Goal: Complete application form: Complete application form

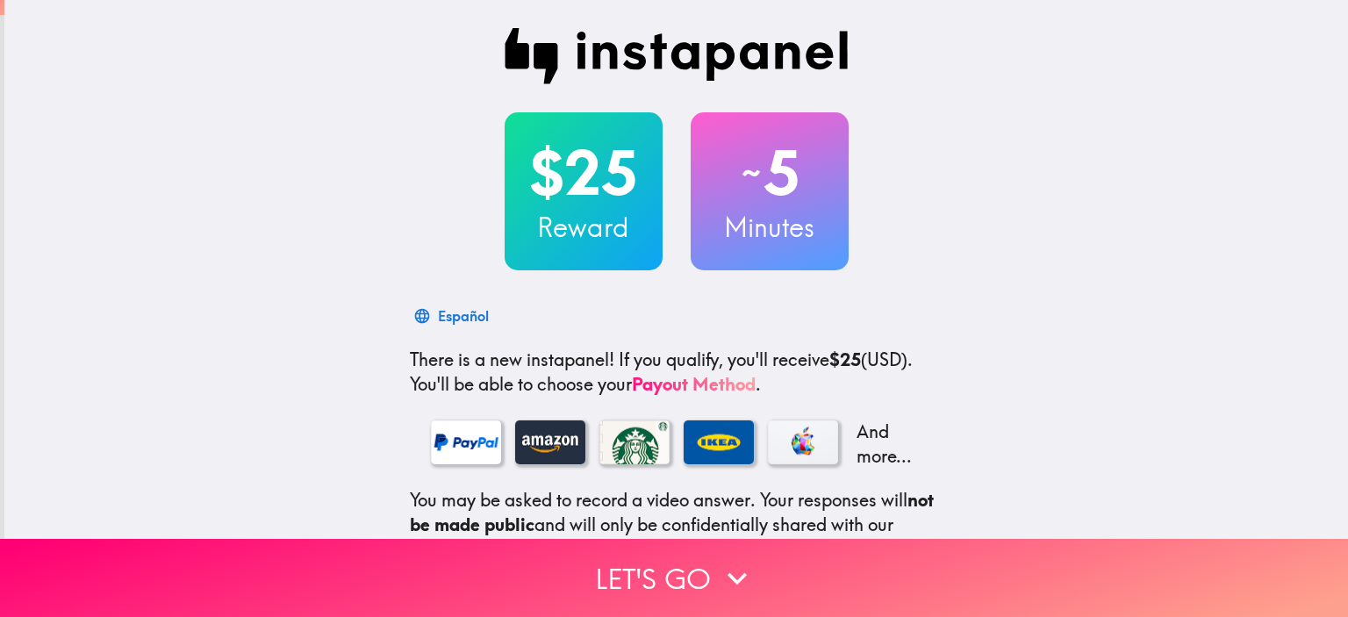
scroll to position [214, 0]
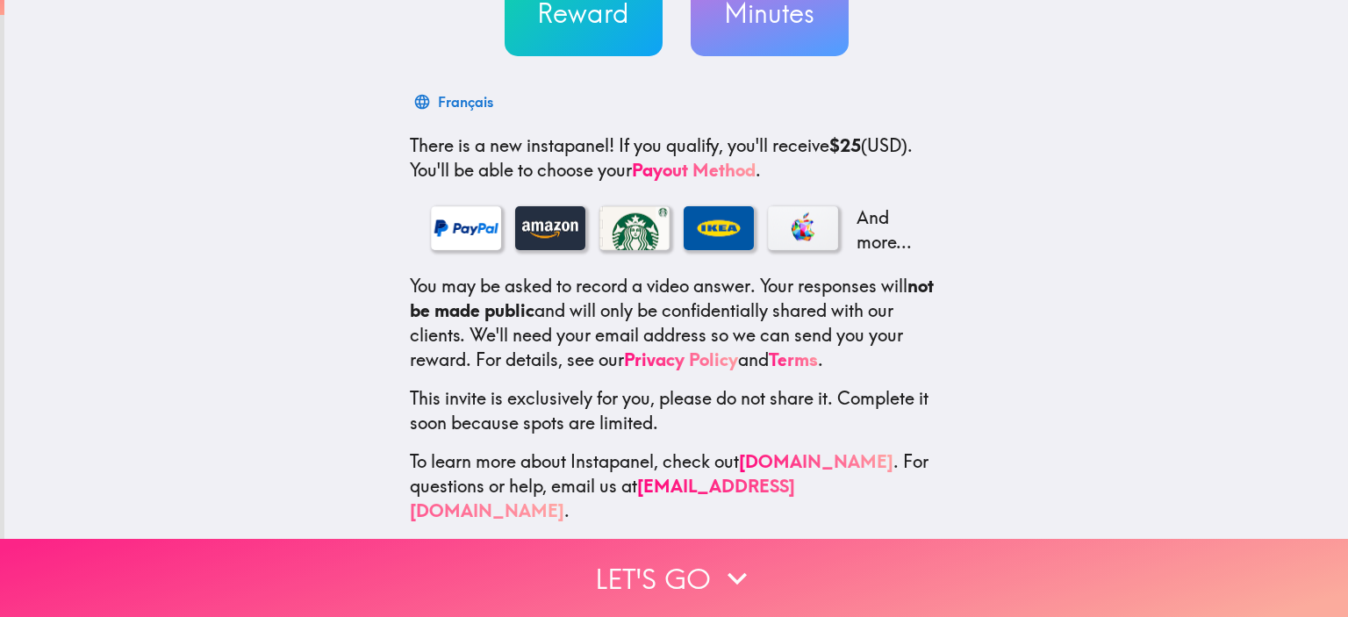
click at [685, 565] on button "Let's go" at bounding box center [674, 578] width 1348 height 78
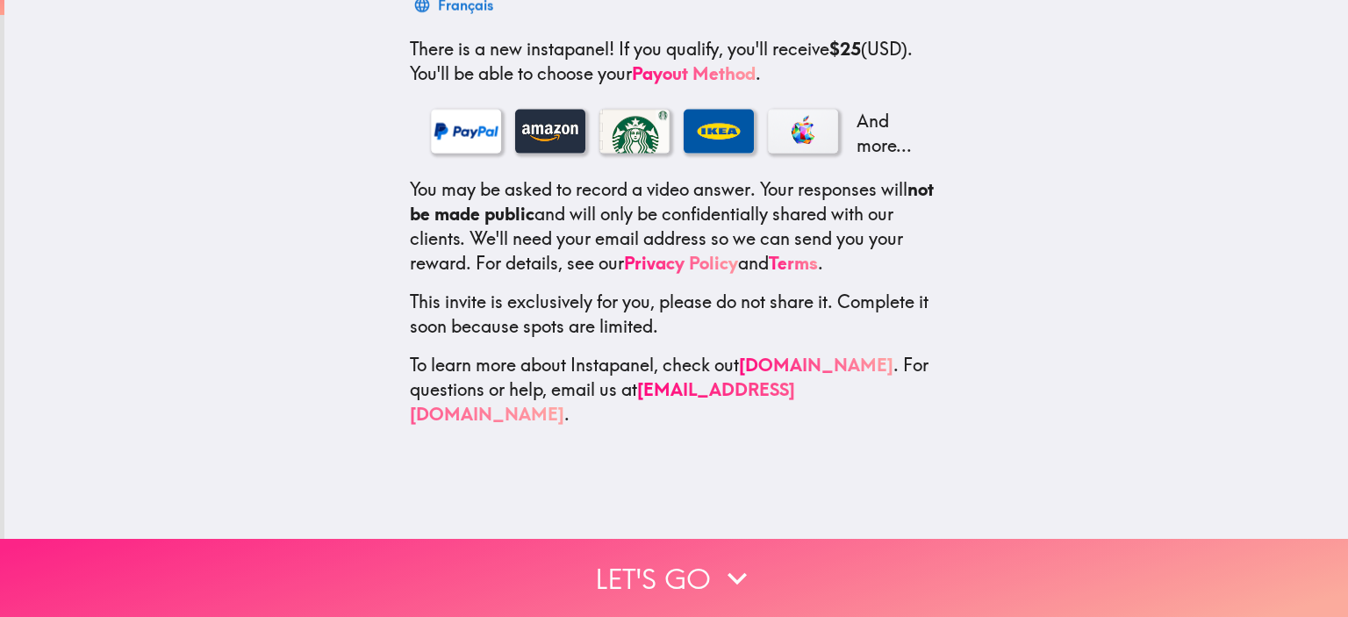
scroll to position [0, 0]
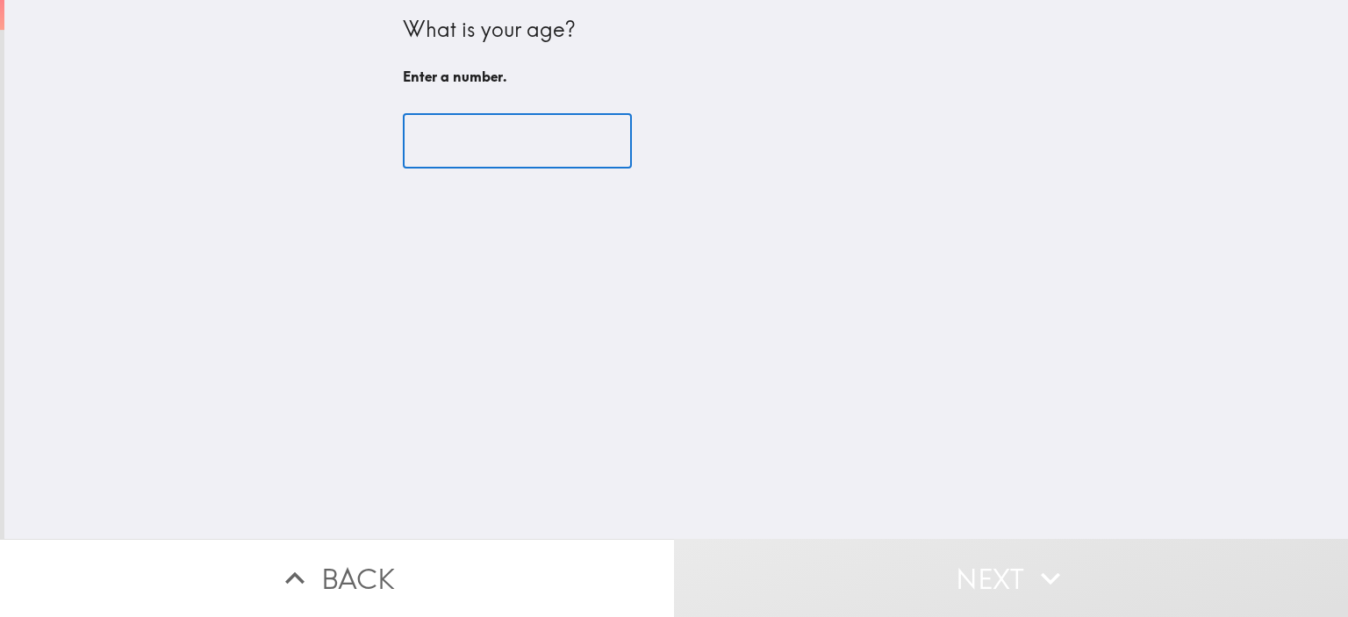
click at [541, 137] on input "number" at bounding box center [517, 141] width 229 height 54
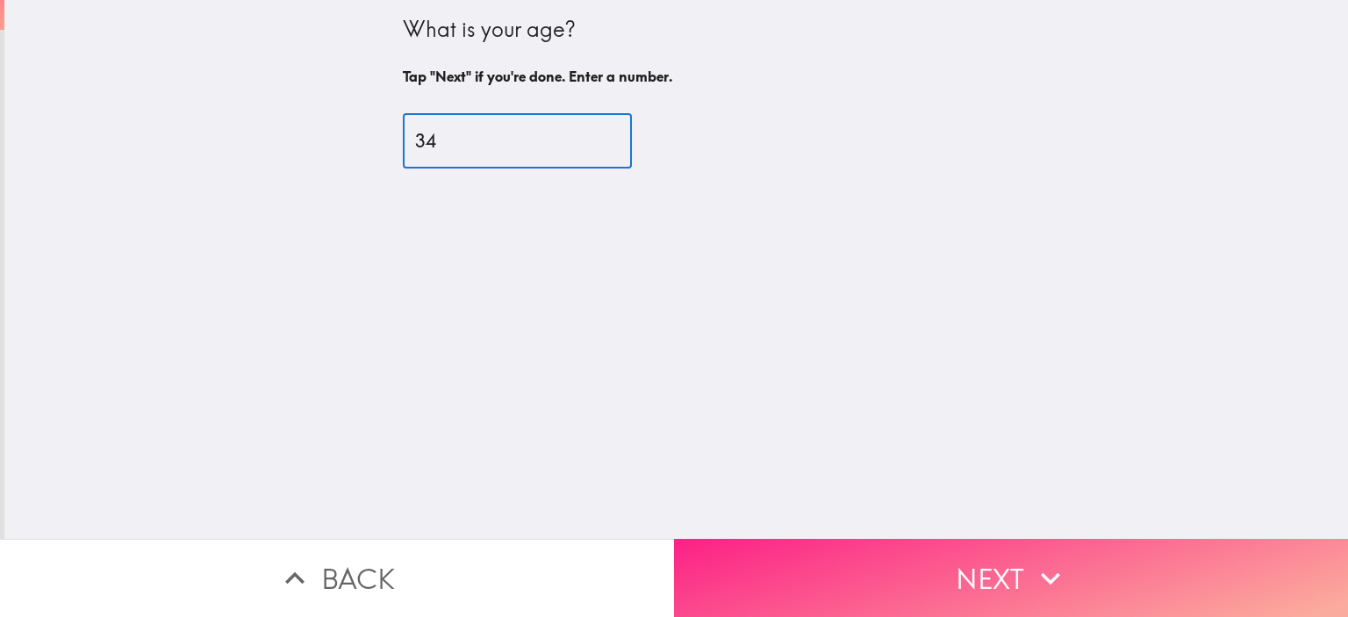
type input "34"
click at [948, 585] on button "Next" at bounding box center [1011, 578] width 674 height 78
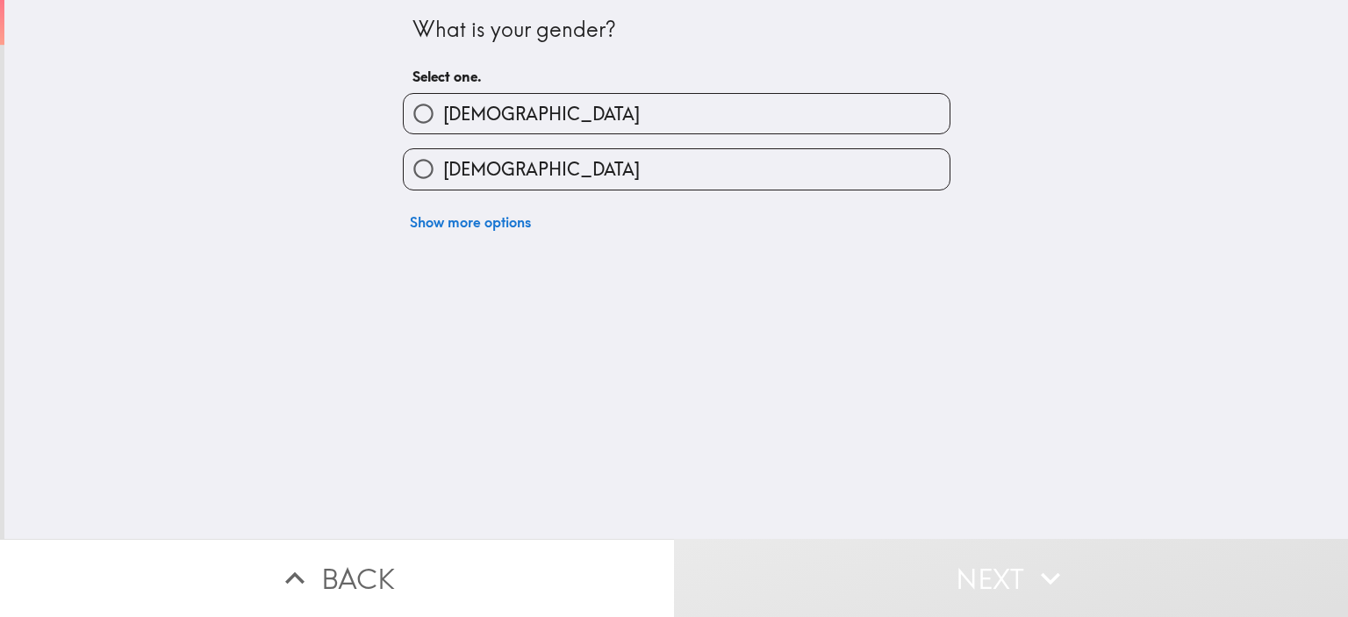
click at [627, 167] on label "Female" at bounding box center [677, 168] width 546 height 39
click at [443, 167] on input "Female" at bounding box center [423, 168] width 39 height 39
radio input "true"
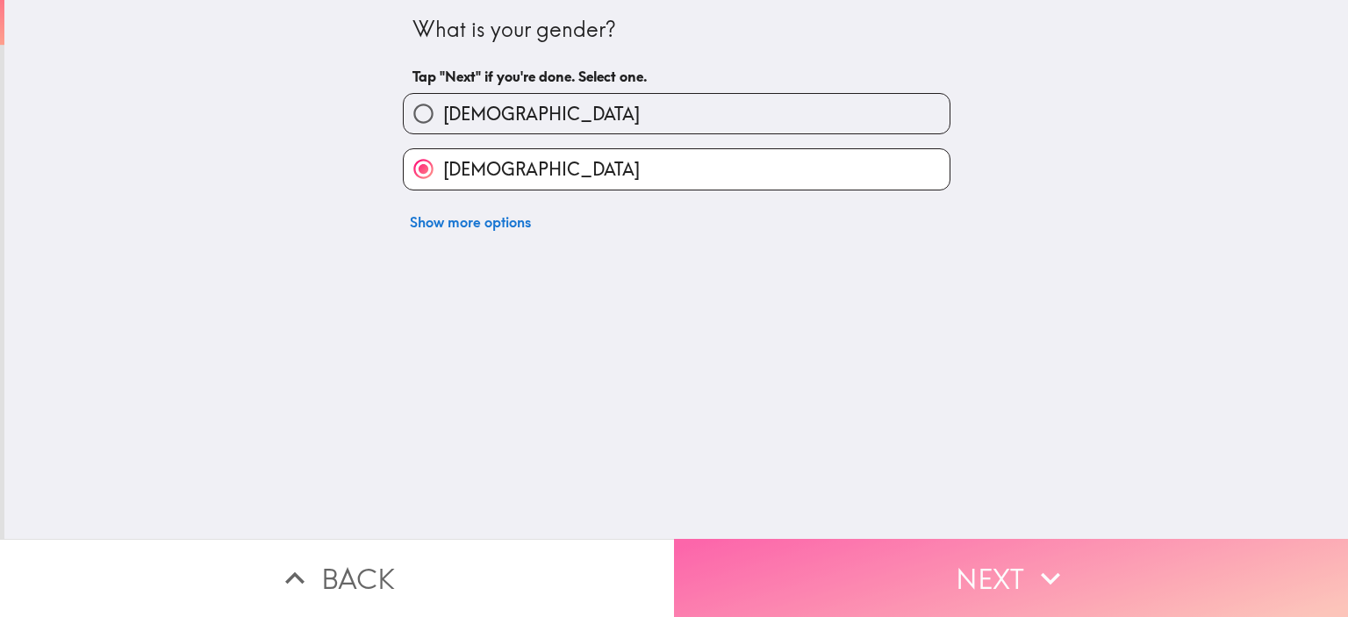
click at [941, 539] on button "Next" at bounding box center [1011, 578] width 674 height 78
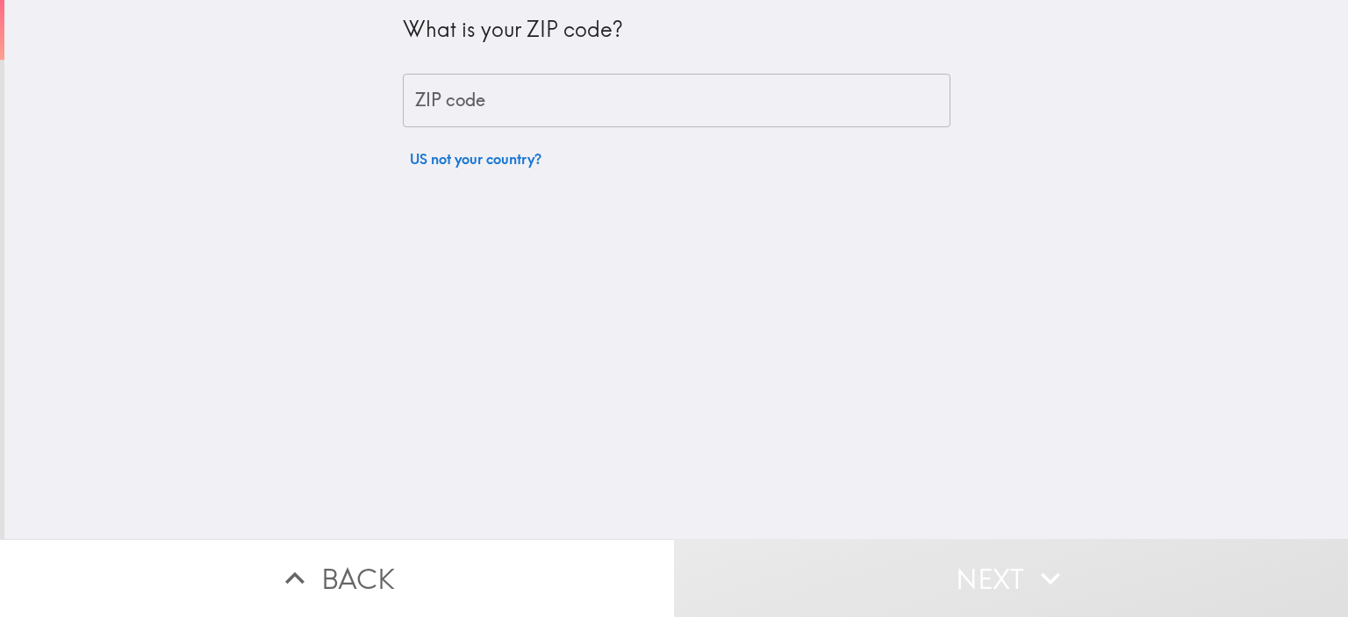
click at [657, 95] on input "ZIP code" at bounding box center [677, 101] width 548 height 54
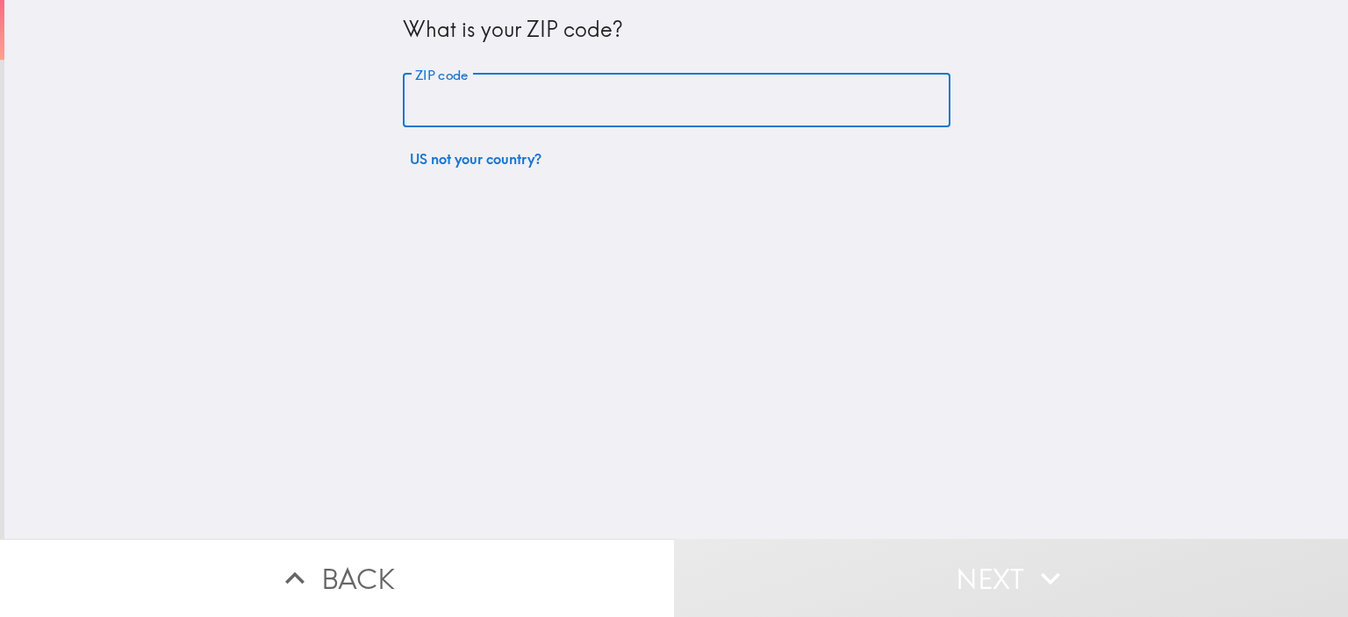
type input "17601"
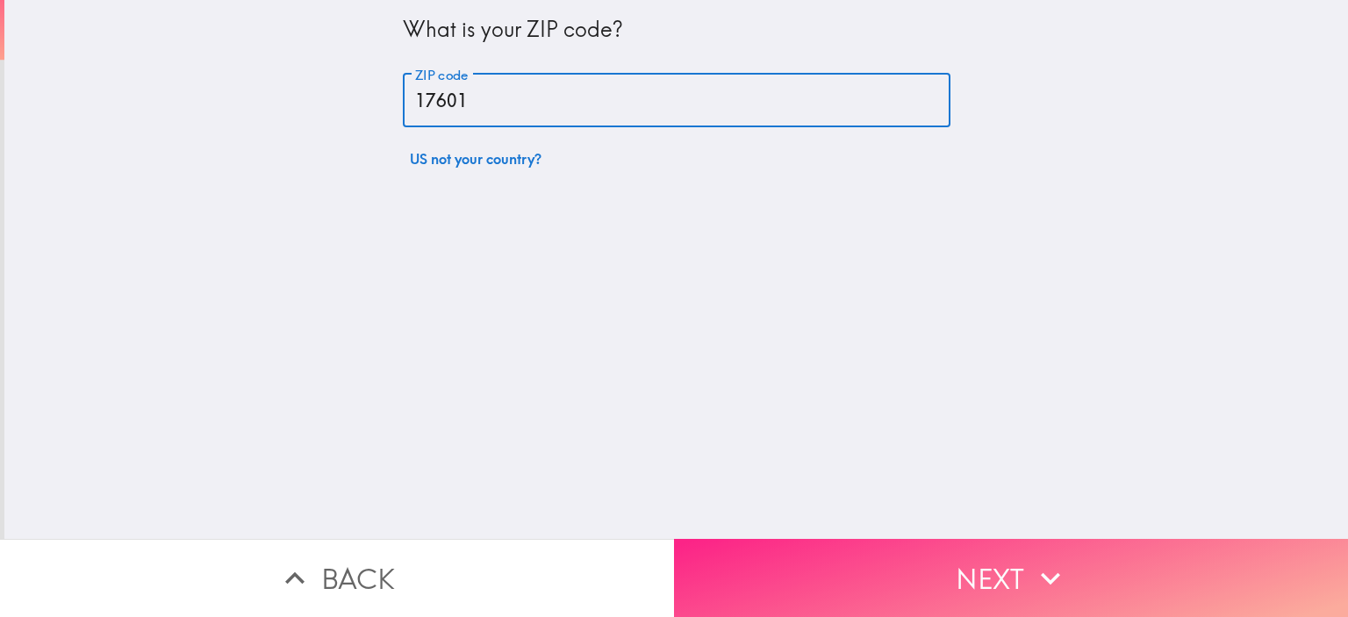
click at [971, 571] on button "Next" at bounding box center [1011, 578] width 674 height 78
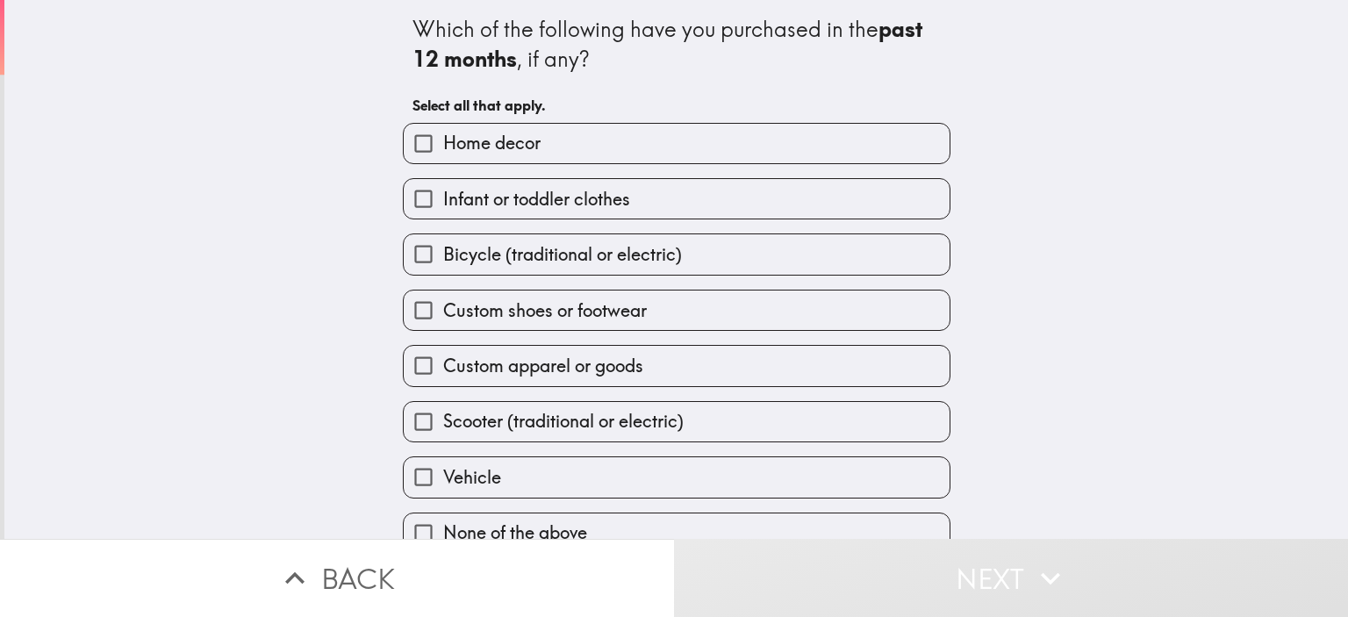
click at [739, 142] on label "Home decor" at bounding box center [677, 143] width 546 height 39
click at [443, 142] on input "Home decor" at bounding box center [423, 143] width 39 height 39
checkbox input "true"
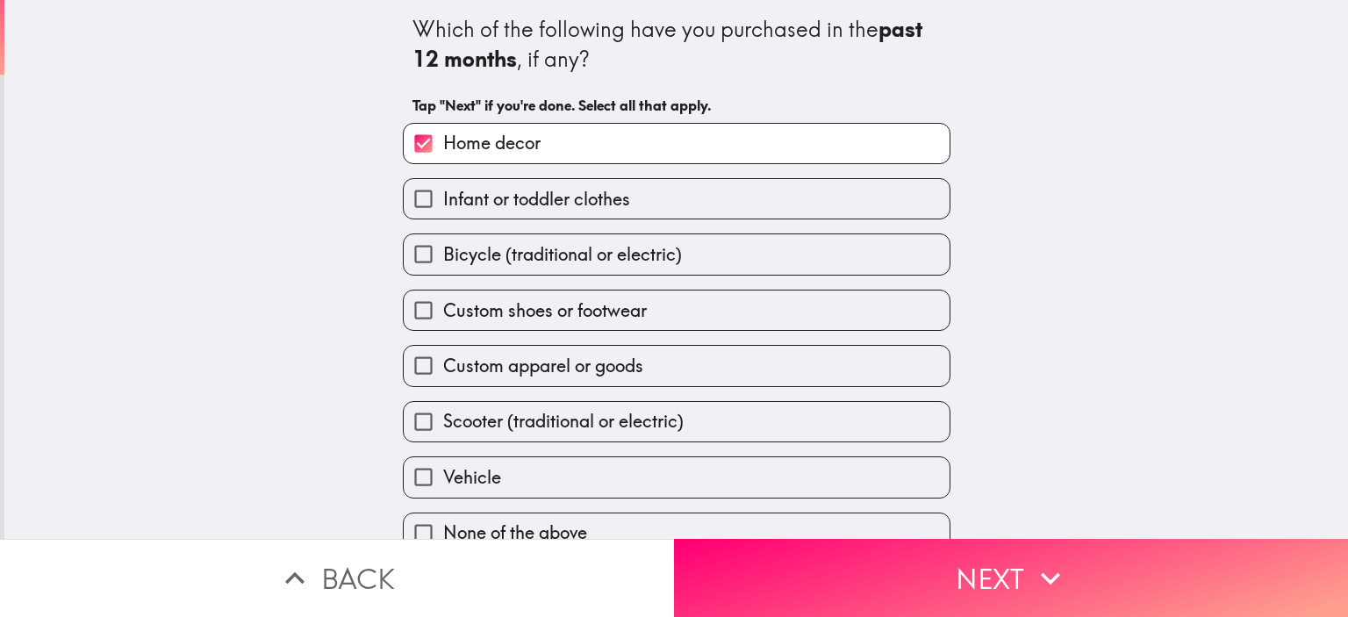
click at [702, 196] on label "Infant or toddler clothes" at bounding box center [677, 198] width 546 height 39
click at [443, 196] on input "Infant or toddler clothes" at bounding box center [423, 198] width 39 height 39
checkbox input "true"
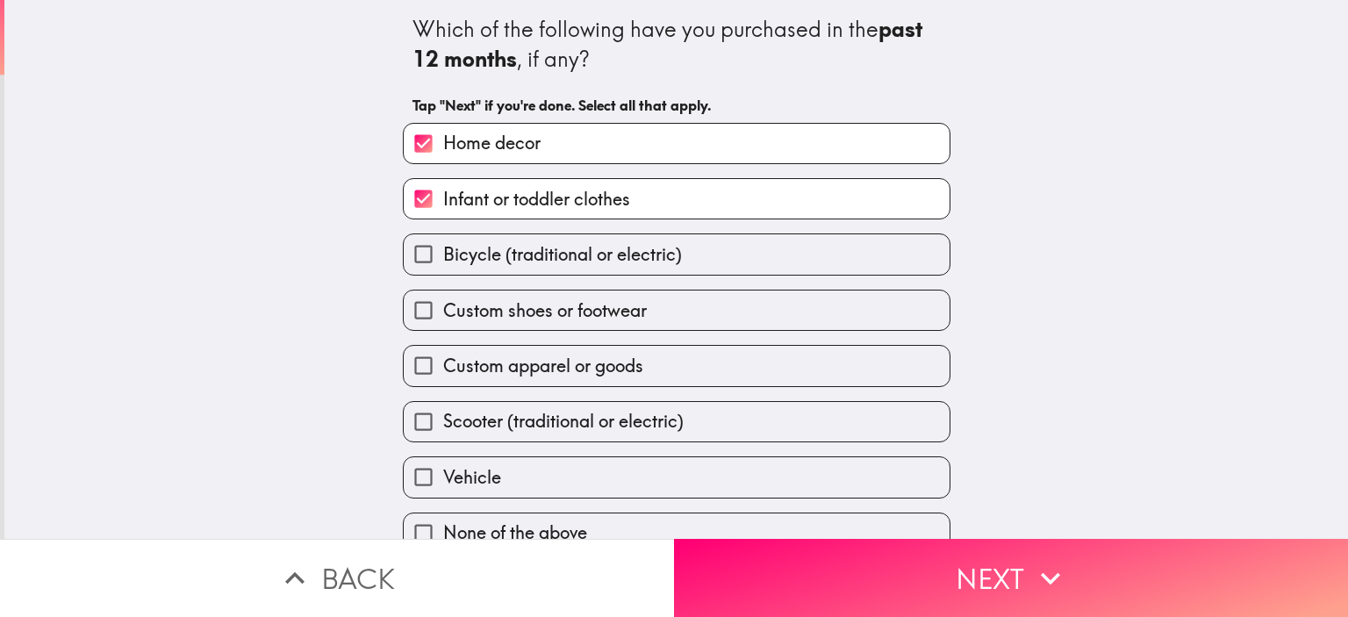
scroll to position [25, 0]
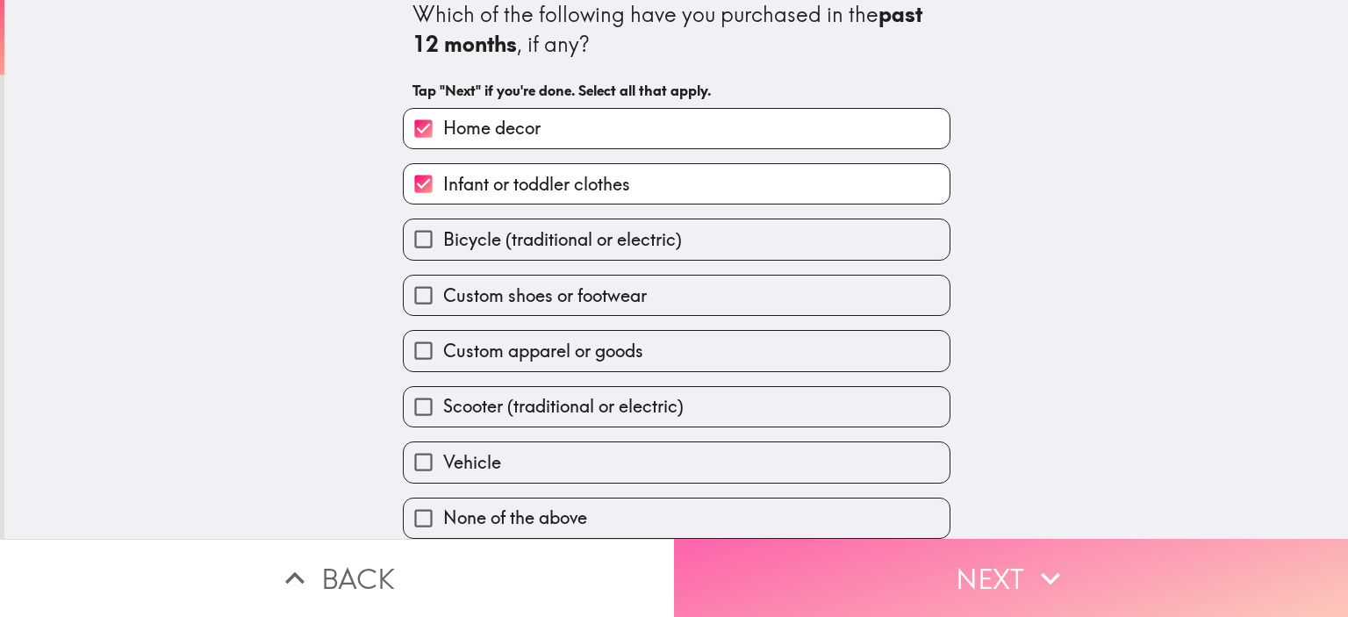
click at [994, 555] on button "Next" at bounding box center [1011, 578] width 674 height 78
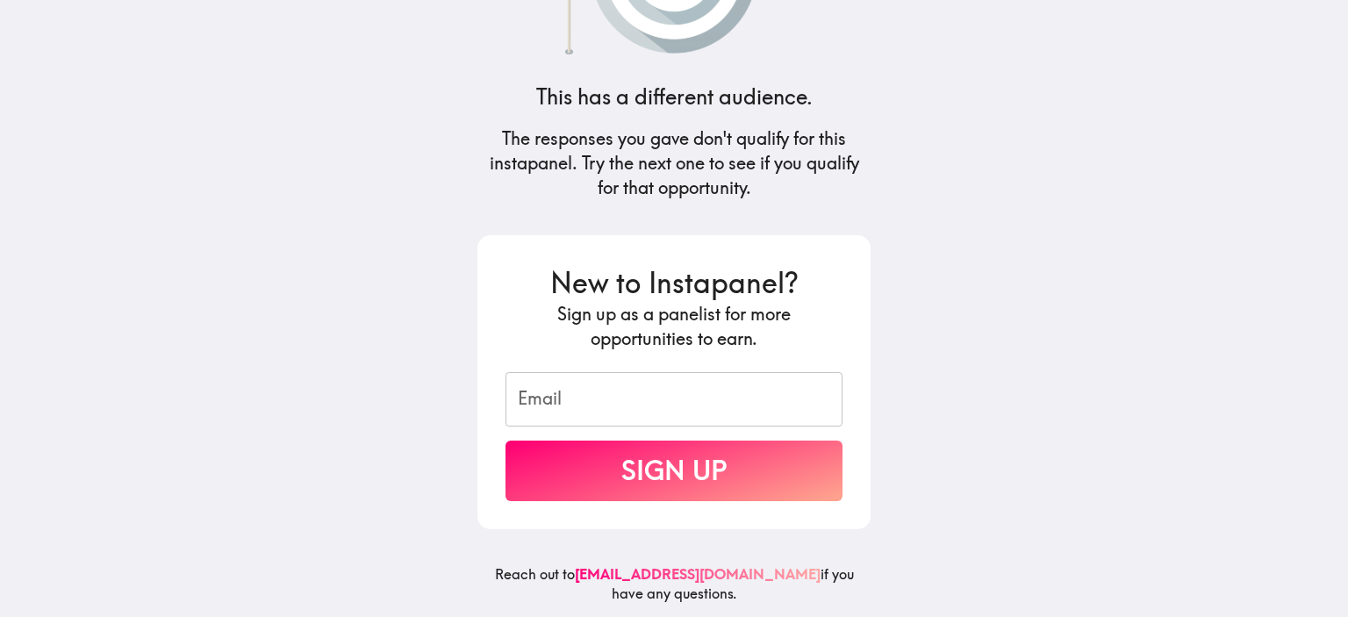
scroll to position [0, 0]
